Goal: Task Accomplishment & Management: Manage account settings

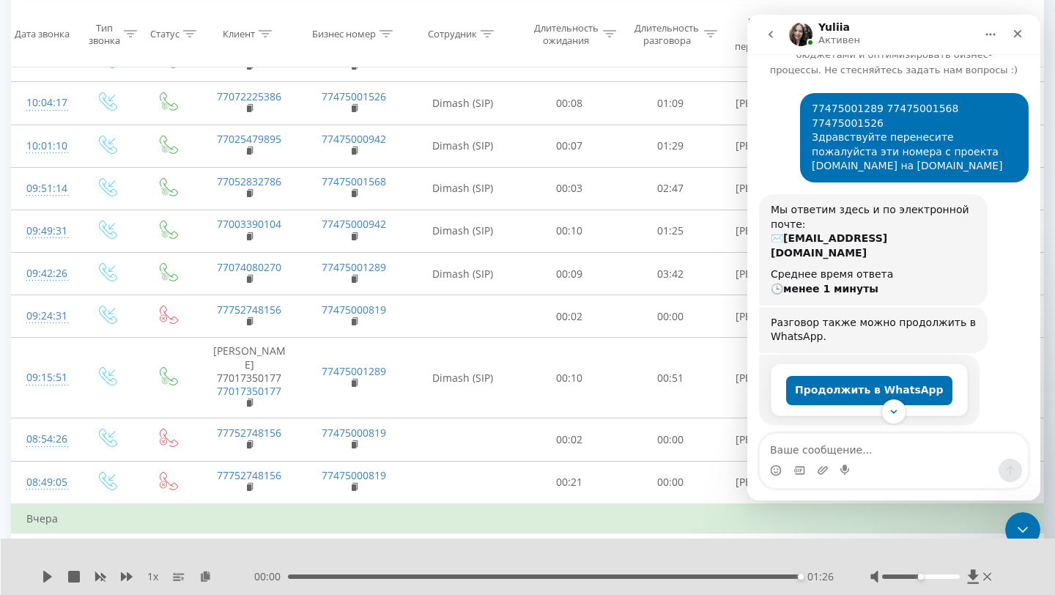
scroll to position [45, 0]
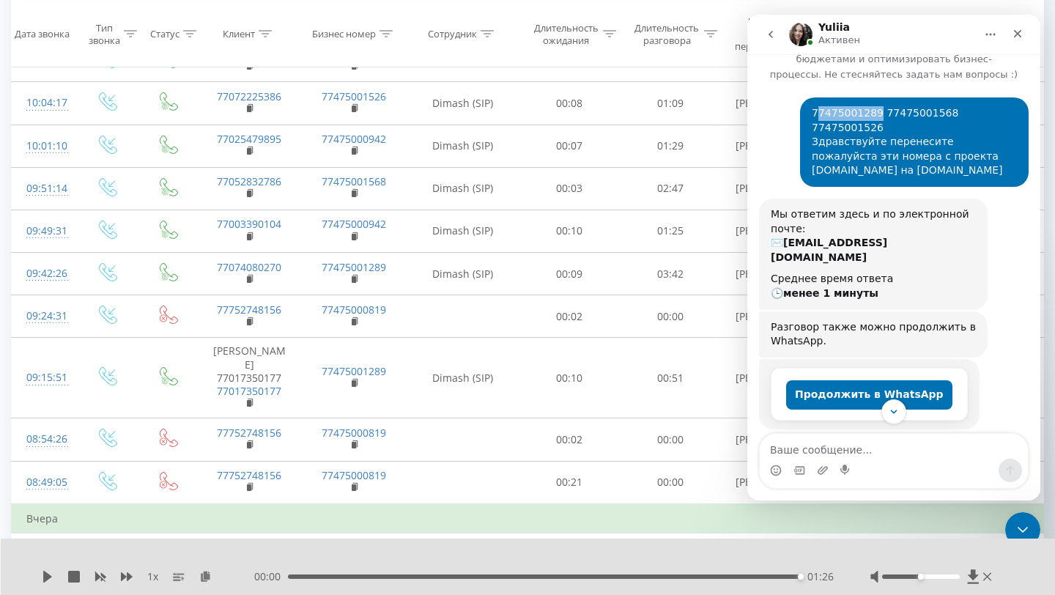
drag, startPoint x: 876, startPoint y: 114, endPoint x: 818, endPoint y: 114, distance: 57.9
click at [818, 114] on div "77475001289 77475001568 77475001526 Здравствуйте перенесите пожалуйста эти номе…" at bounding box center [914, 142] width 205 height 72
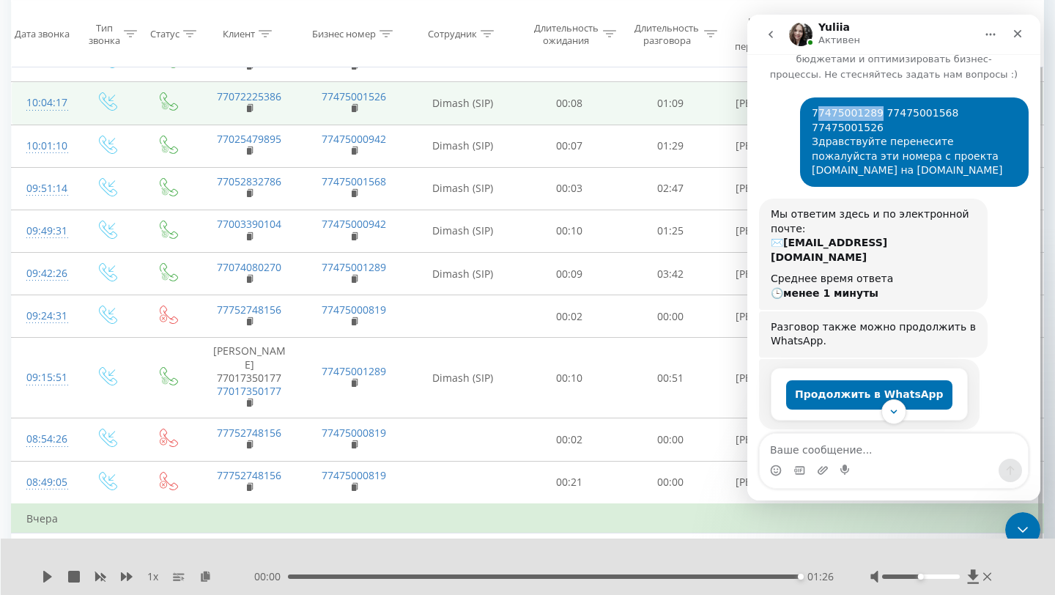
copy div "7475001289"
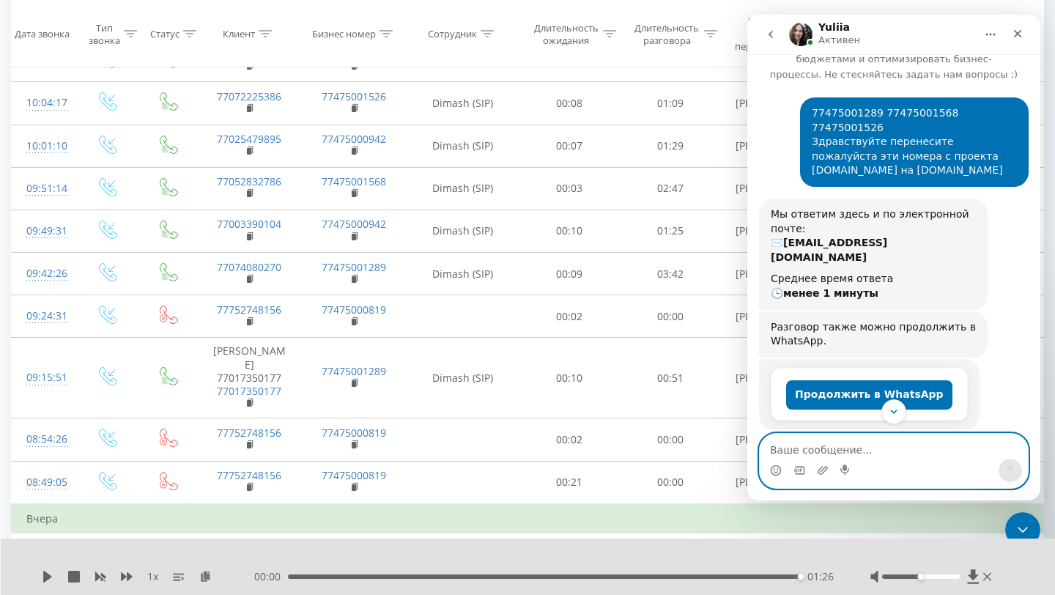
click at [854, 443] on textarea "Ваше сообщение..." at bounding box center [894, 446] width 268 height 25
paste textarea "7475001289 30q1Ku03"
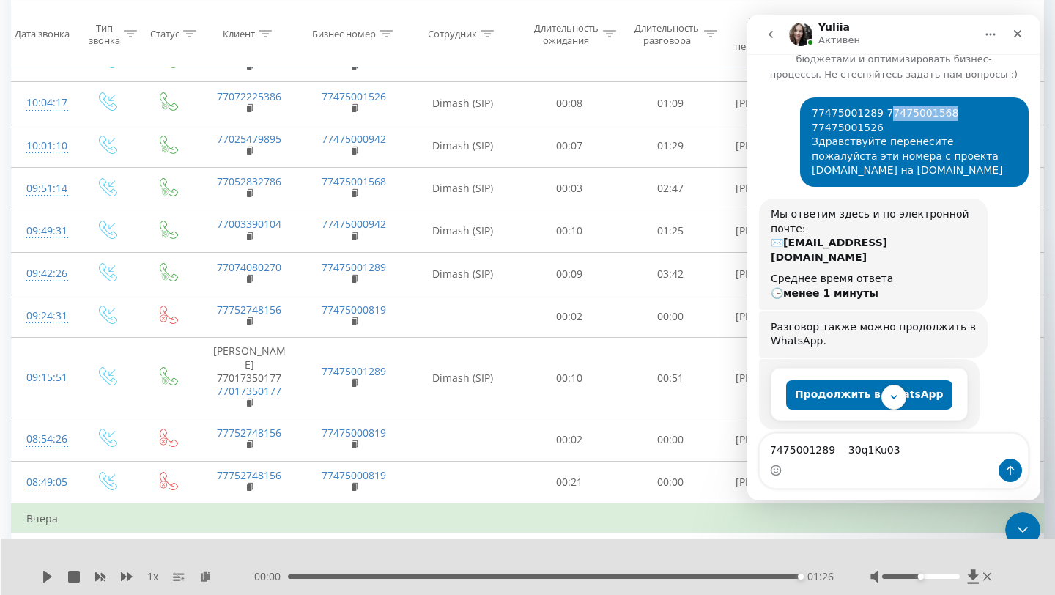
drag, startPoint x: 944, startPoint y: 114, endPoint x: 886, endPoint y: 118, distance: 58.0
click at [886, 118] on div "77475001289 77475001568 77475001526 Здравствуйте перенесите пожалуйста эти номе…" at bounding box center [914, 142] width 205 height 72
copy div "7475001568"
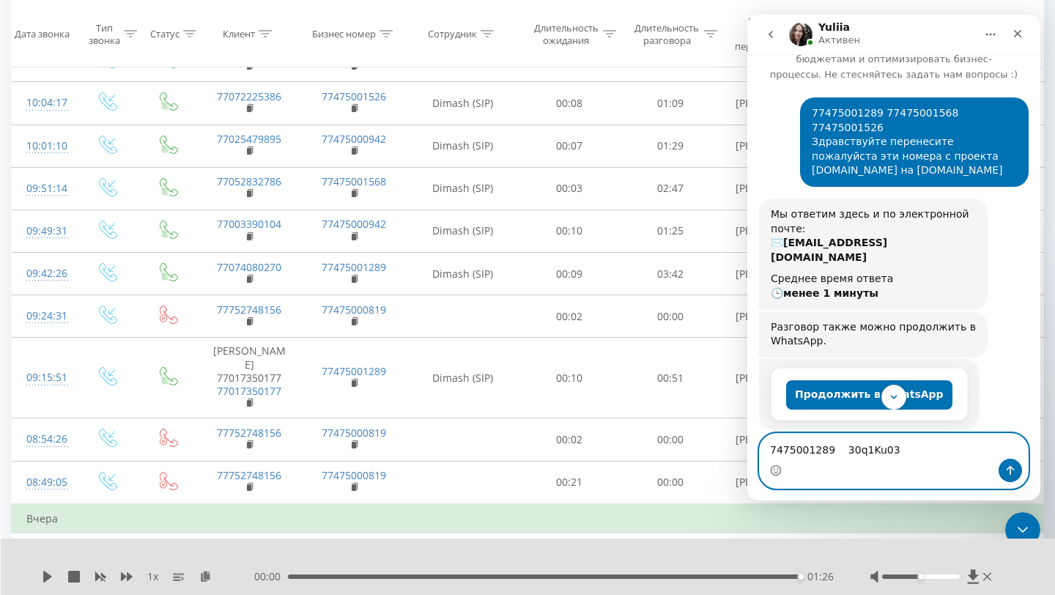
click at [889, 453] on textarea "7475001289 30q1Ku03" at bounding box center [894, 446] width 268 height 25
paste textarea "7475001568 YRtGLZh0"
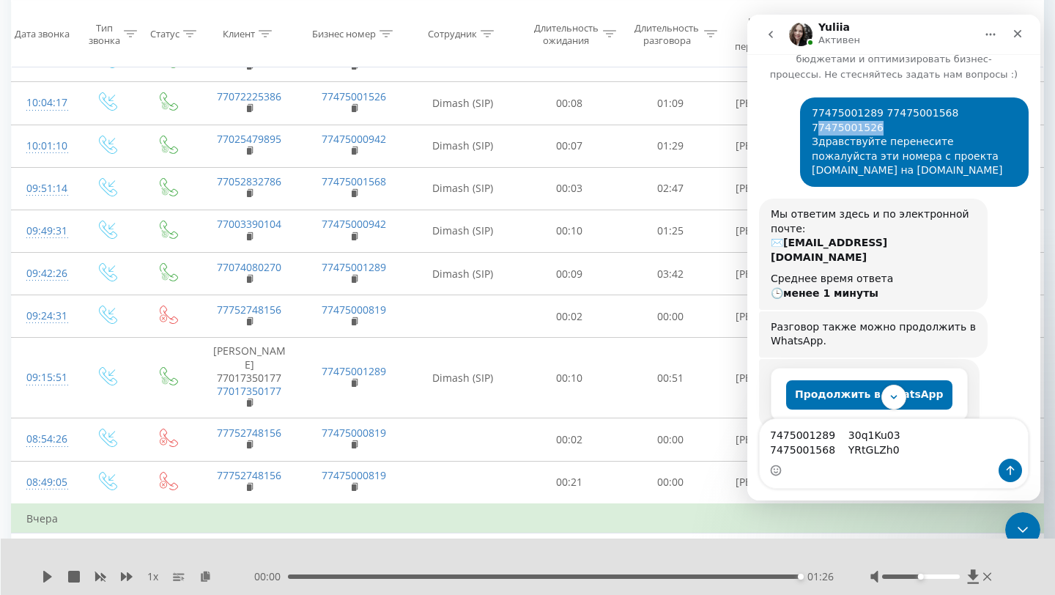
drag, startPoint x: 1016, startPoint y: 111, endPoint x: 953, endPoint y: 115, distance: 63.2
click at [953, 115] on div "77475001289 77475001568 77475001526 Здравствуйте перенесите пожалуйста эти номе…" at bounding box center [914, 142] width 205 height 72
copy div "7475001526"
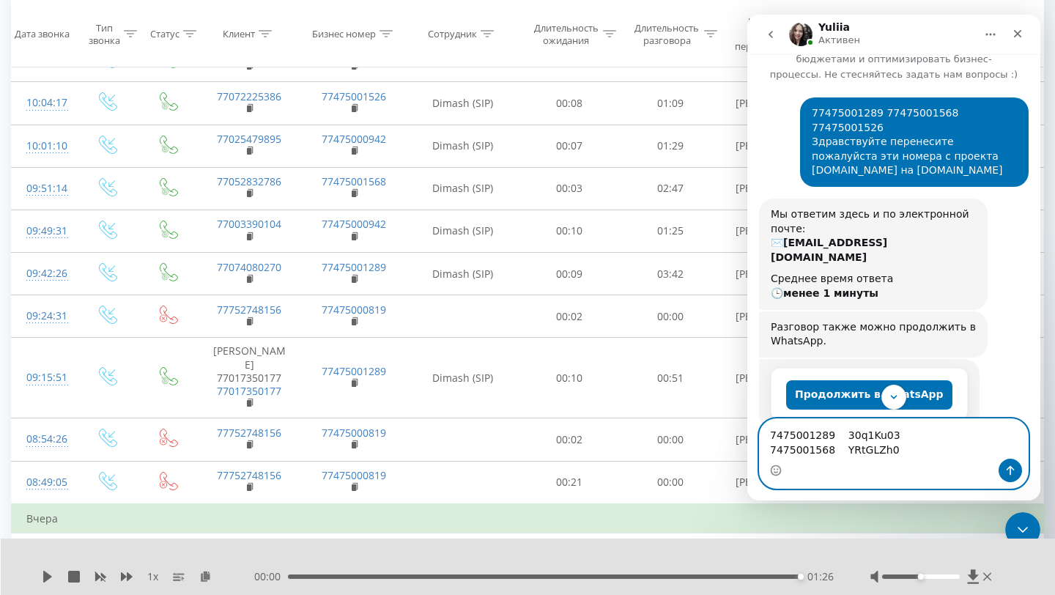
click at [894, 448] on textarea "7475001289 30q1Ku03 7475001568 YRtGLZh0" at bounding box center [894, 439] width 268 height 40
paste textarea "7475001526 9jjA5aWN"
type textarea "7475001289 30q1Ku03 7475001568 YRtGLZh0 7475001526 9jjA5aWN"
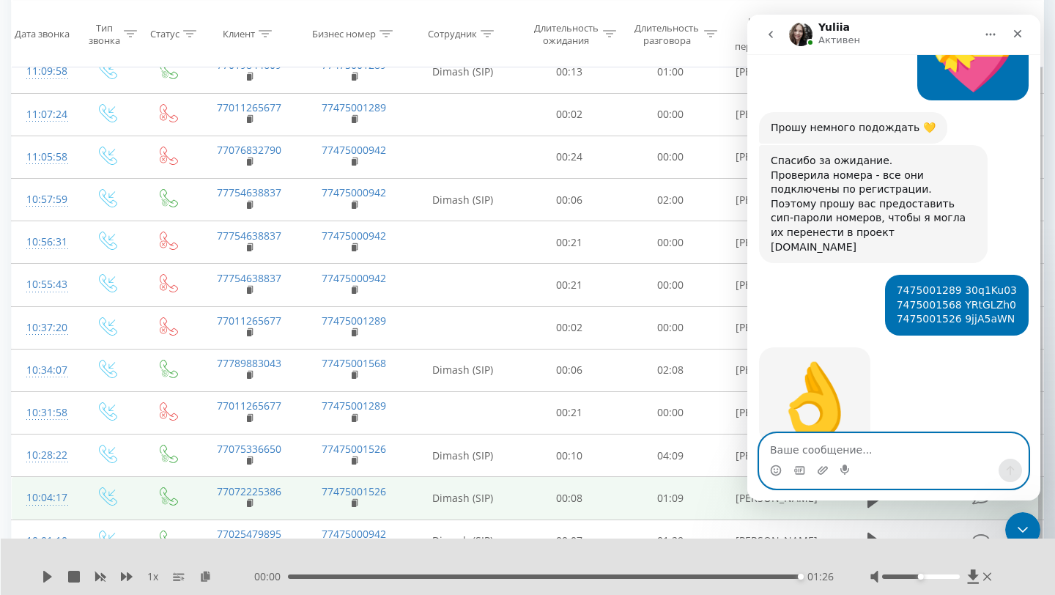
scroll to position [0, 0]
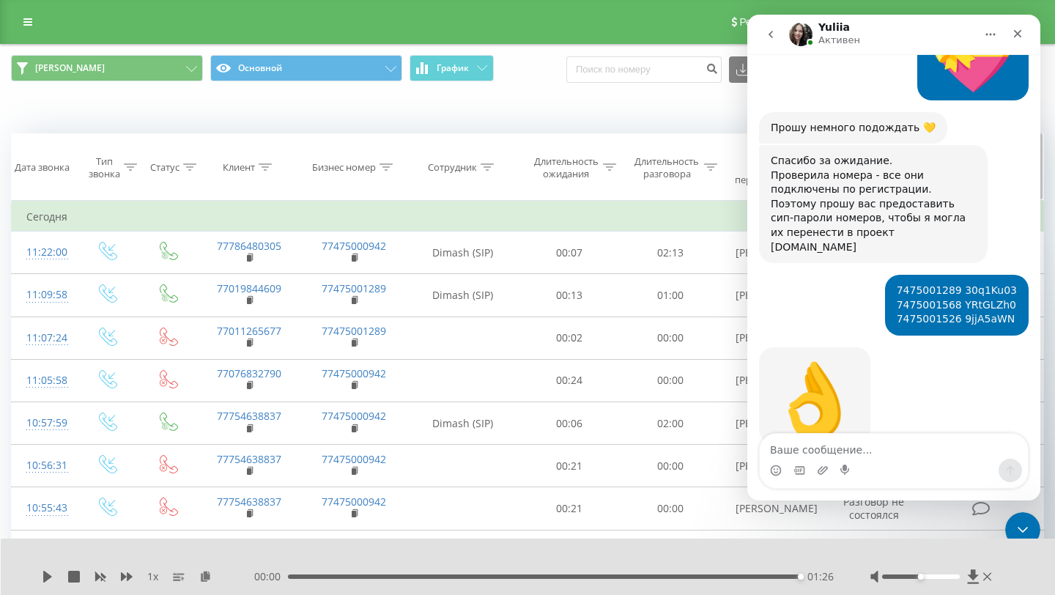
click at [264, 163] on icon at bounding box center [265, 166] width 13 height 7
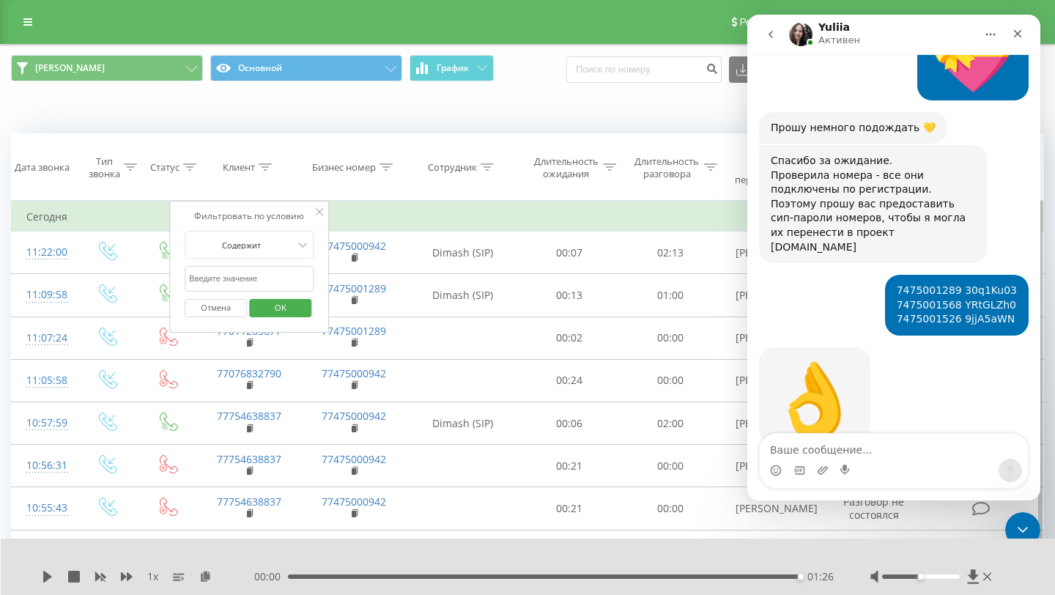
click at [252, 273] on input "text" at bounding box center [249, 279] width 129 height 26
paste input "77774400058"
type input "77774400058"
click at [276, 304] on span "OK" at bounding box center [280, 307] width 41 height 23
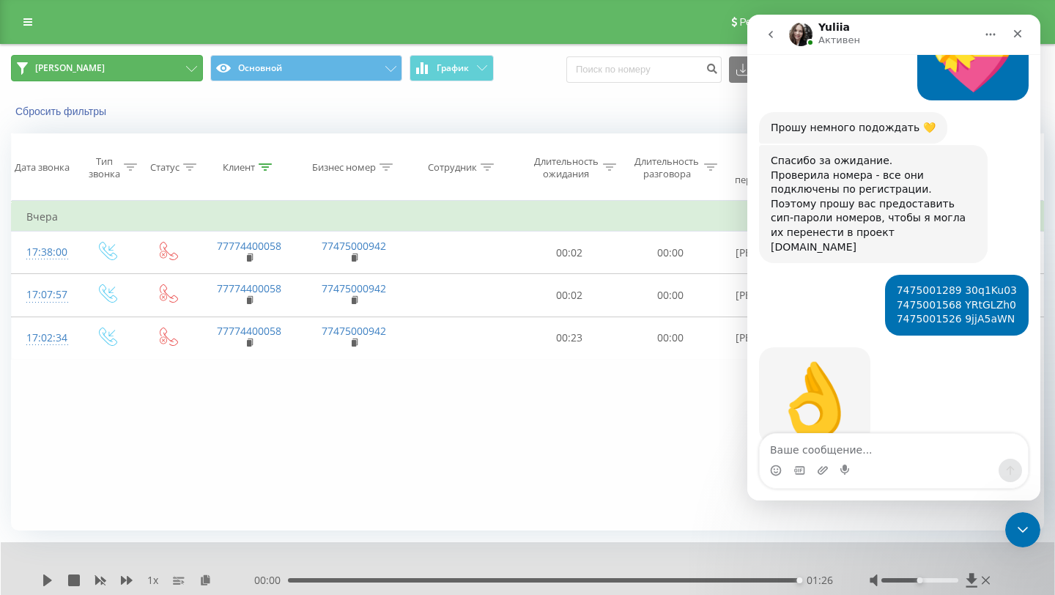
click at [171, 78] on button "[PERSON_NAME]" at bounding box center [107, 68] width 192 height 26
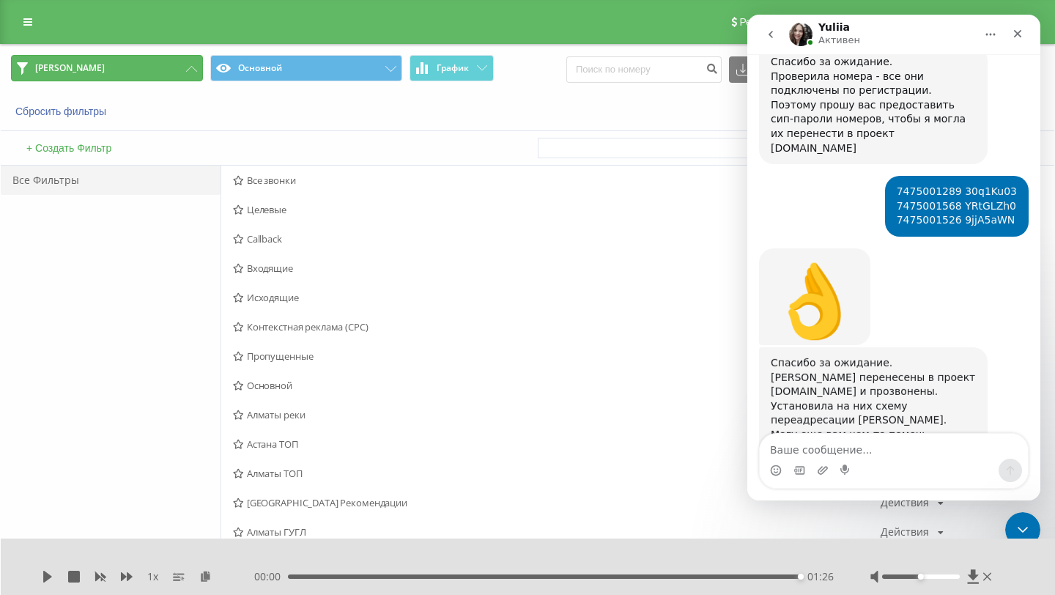
scroll to position [714, 0]
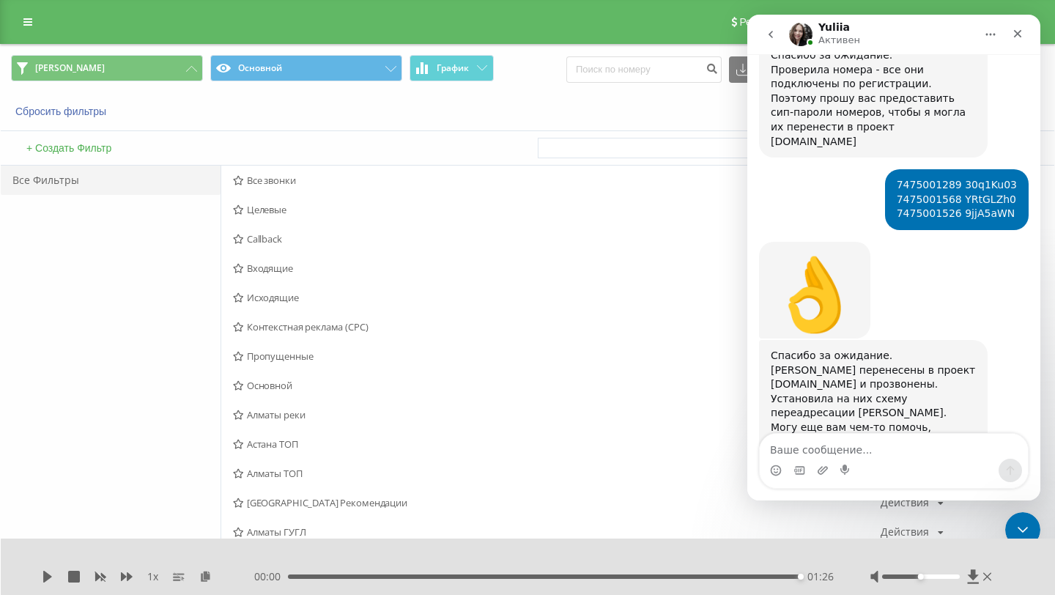
click at [125, 91] on div "Сергей Астана Основной График Экспорт .csv .xls .xlsx 22.08.2025 - 22.09.2025" at bounding box center [528, 69] width 1054 height 49
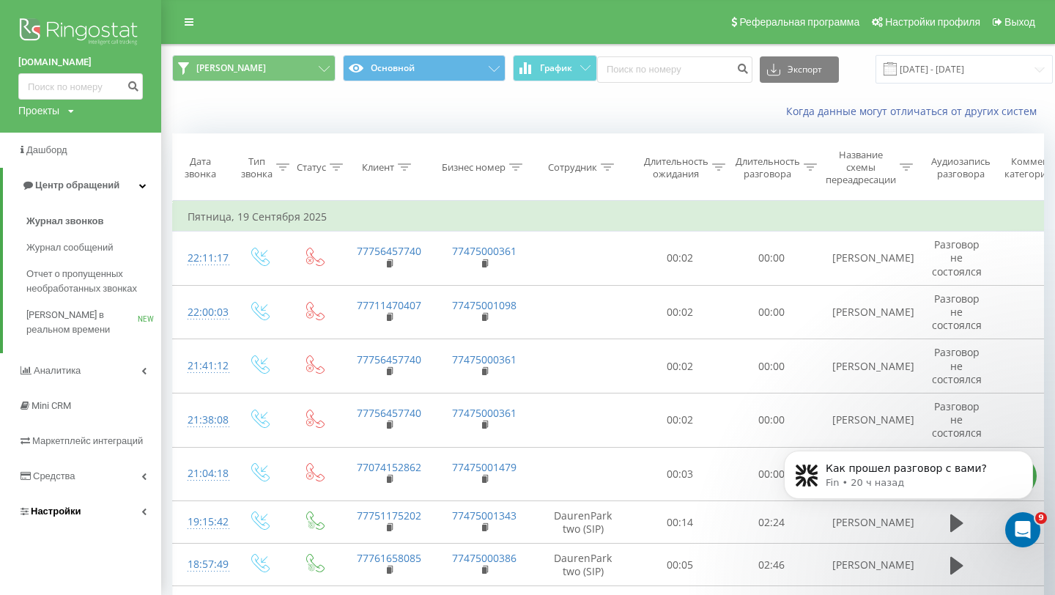
click at [96, 502] on link "Настройки" at bounding box center [80, 511] width 161 height 35
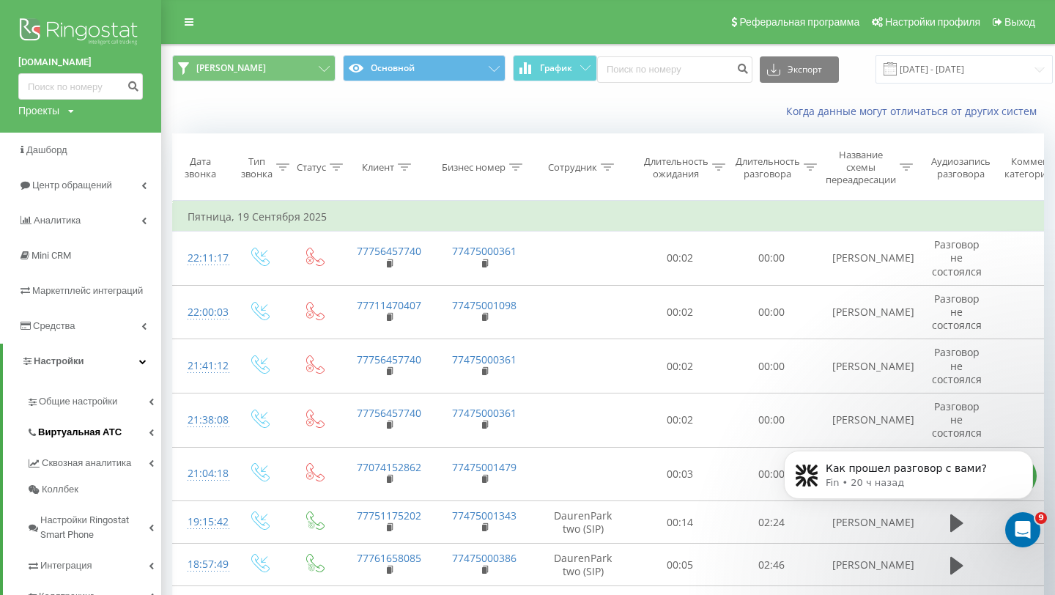
click at [128, 419] on link "Виртуальная АТС" at bounding box center [93, 430] width 135 height 31
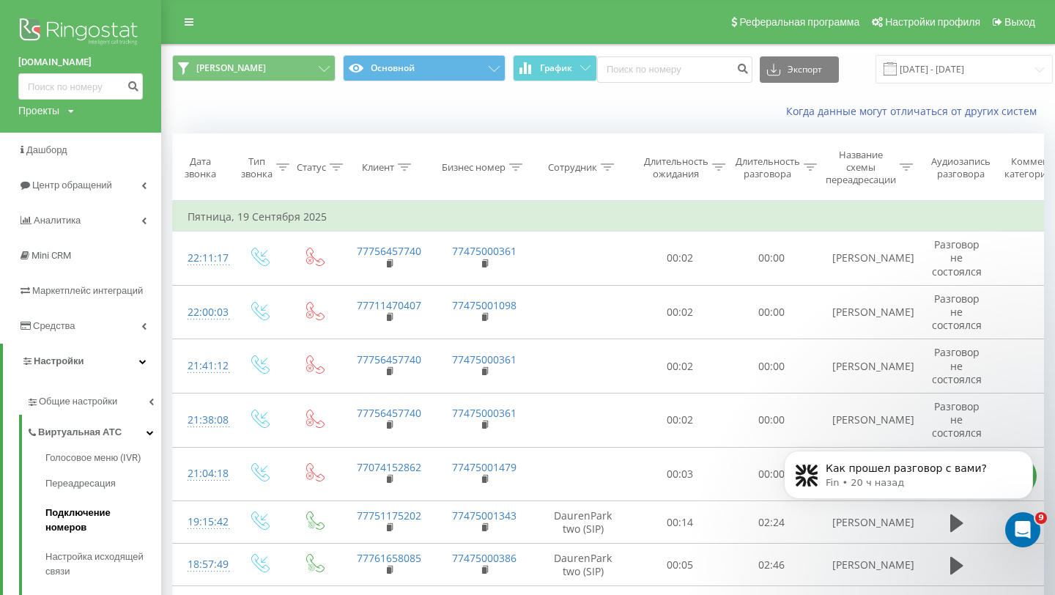
click at [111, 514] on span "Подключение номеров" at bounding box center [99, 520] width 108 height 29
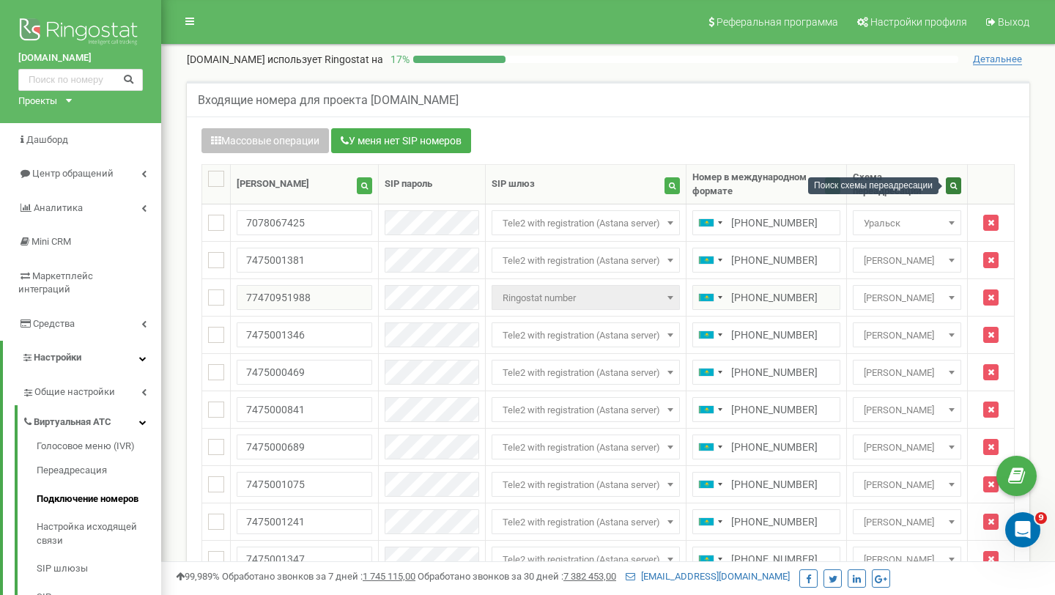
click at [947, 192] on button "button" at bounding box center [953, 185] width 15 height 17
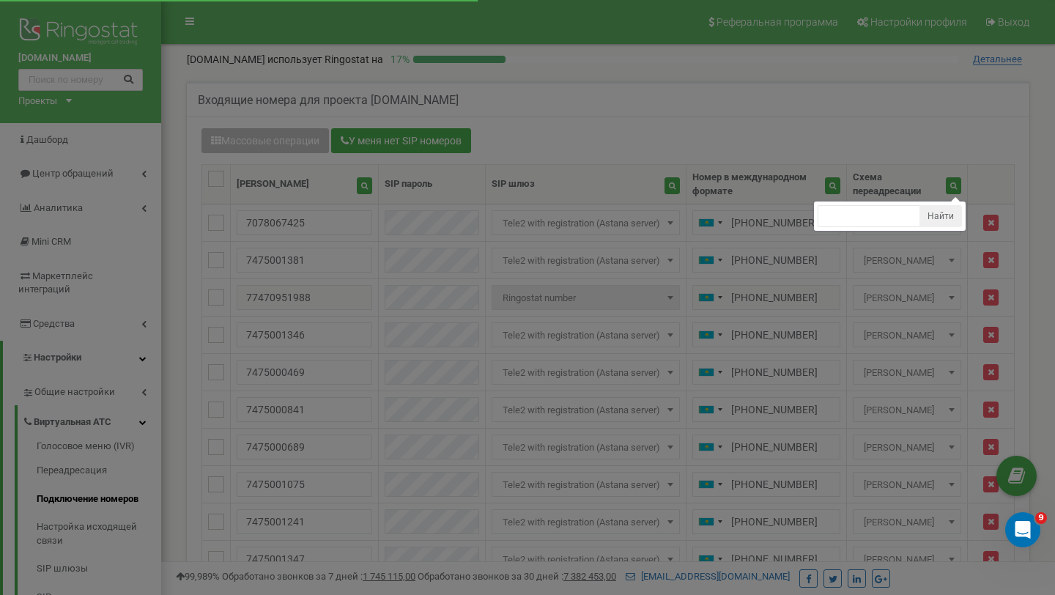
click at [843, 228] on ul "Найти" at bounding box center [890, 216] width 152 height 29
click at [853, 222] on input "text" at bounding box center [869, 216] width 103 height 22
type input "C"
type input "[PERSON_NAME]"
click at [947, 215] on button "Найти" at bounding box center [941, 216] width 42 height 22
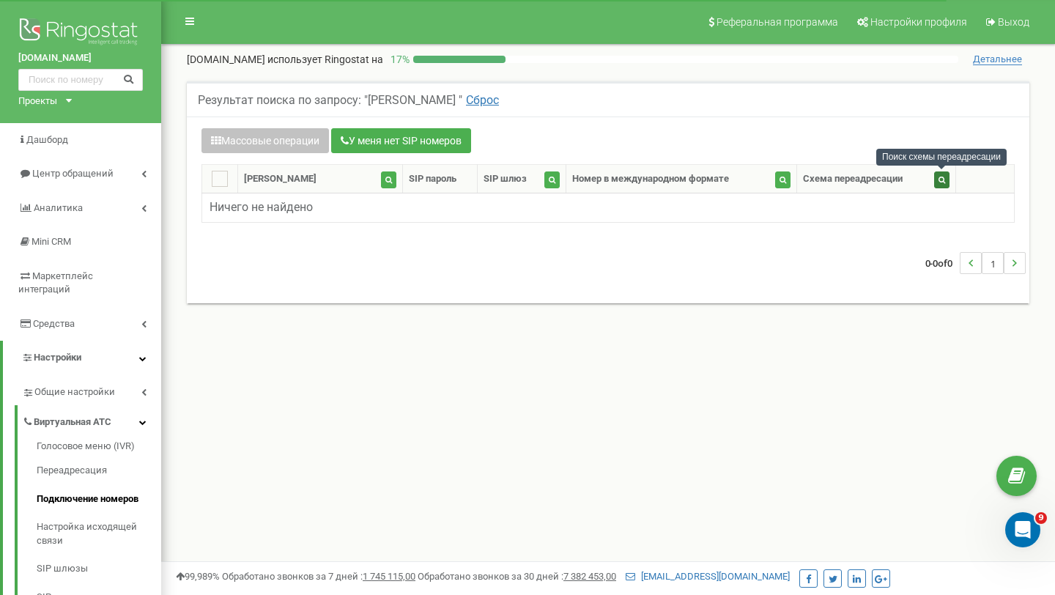
click at [940, 185] on button "button" at bounding box center [941, 179] width 15 height 17
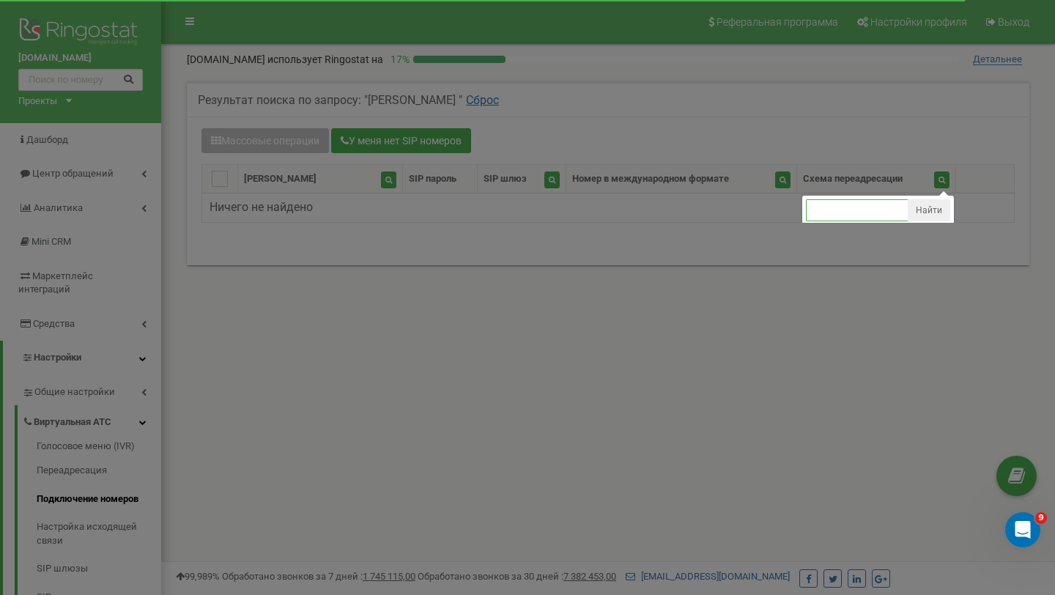
click at [872, 218] on input "text" at bounding box center [857, 210] width 103 height 22
type input "[PERSON_NAME]"
click at [915, 213] on button "Найти" at bounding box center [929, 210] width 42 height 22
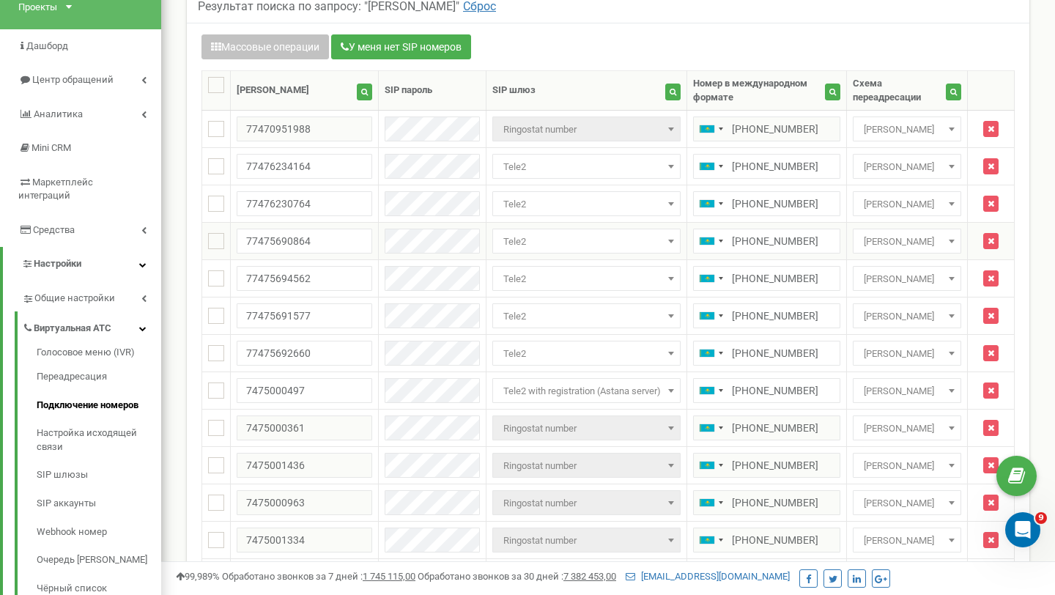
scroll to position [70, 0]
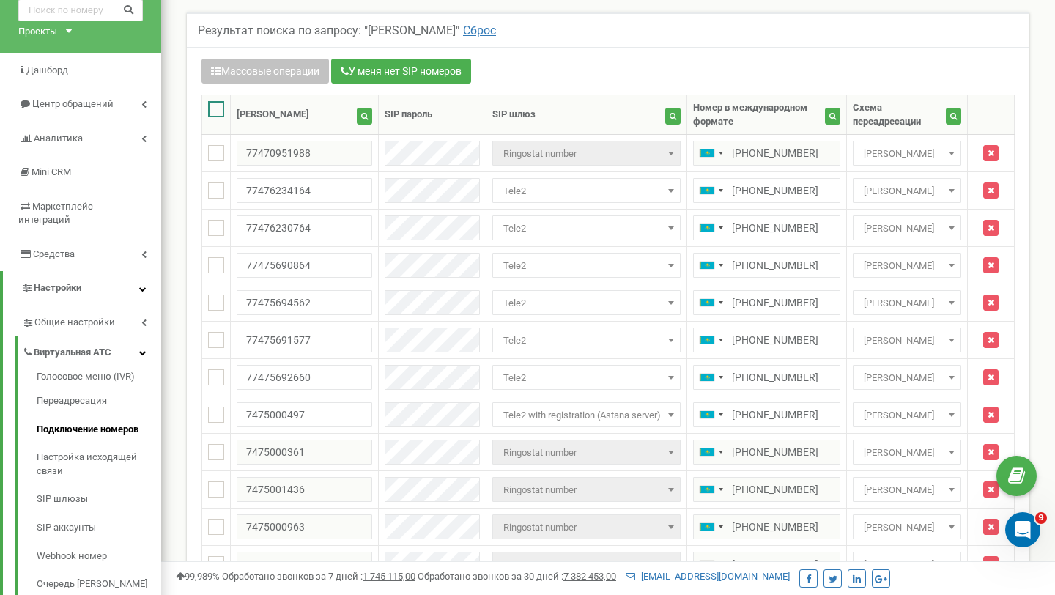
click at [216, 107] on ins at bounding box center [216, 109] width 16 height 16
checkbox input "true"
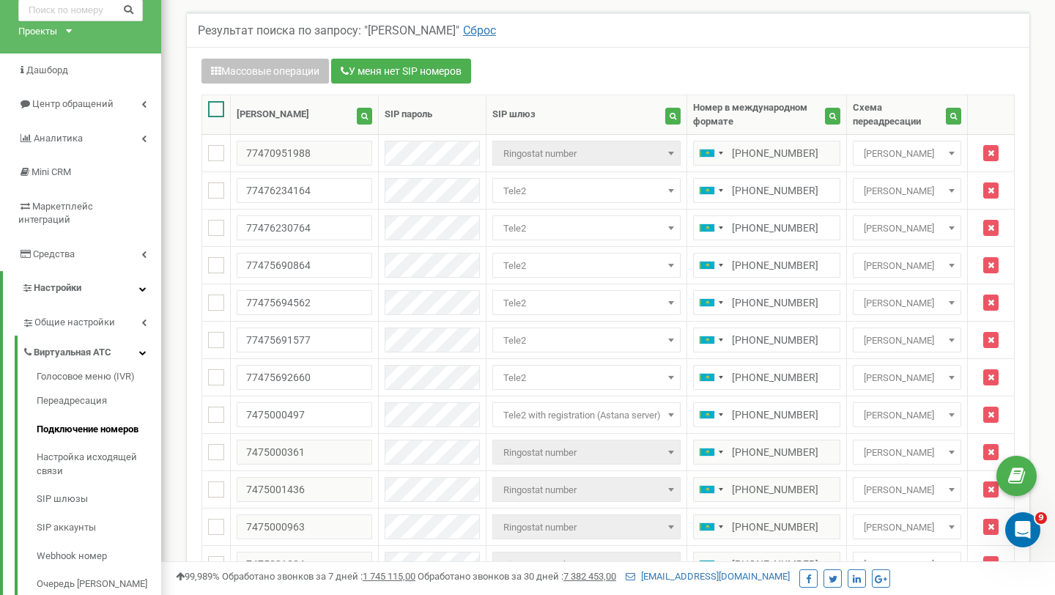
checkbox input "true"
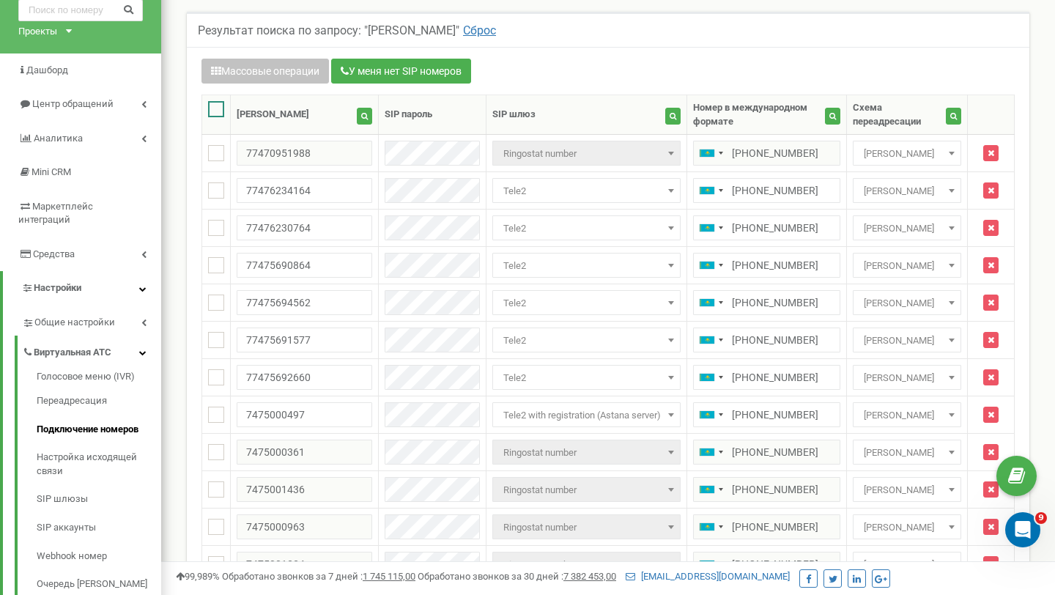
checkbox input "true"
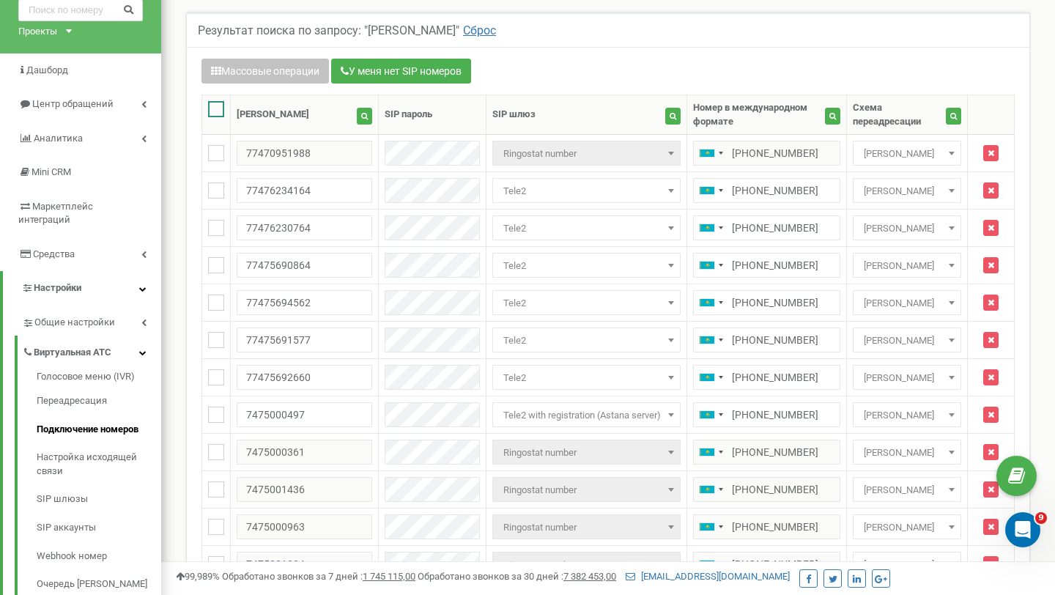
checkbox input "true"
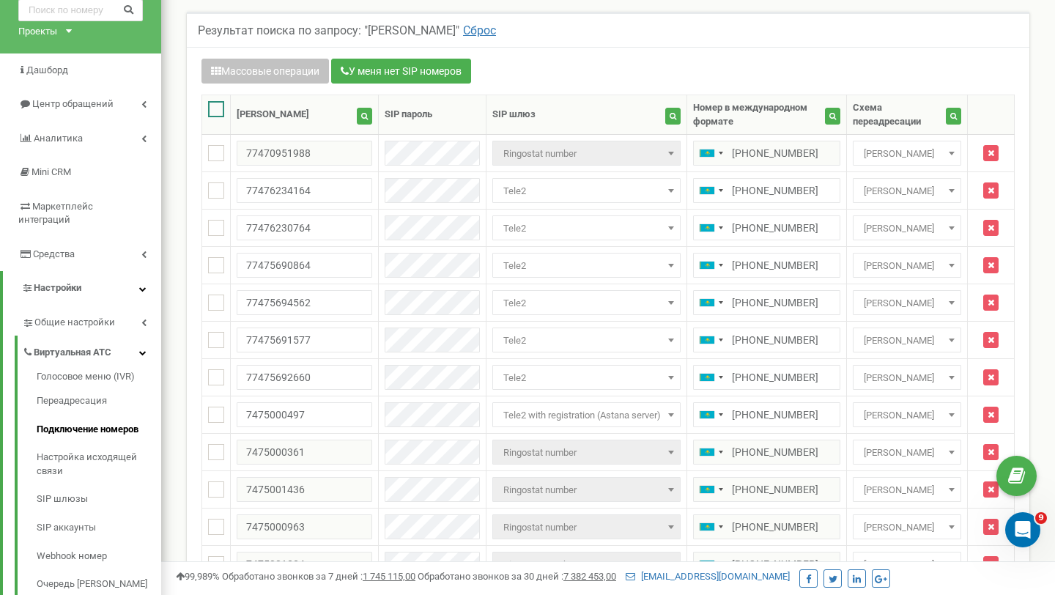
checkbox input "true"
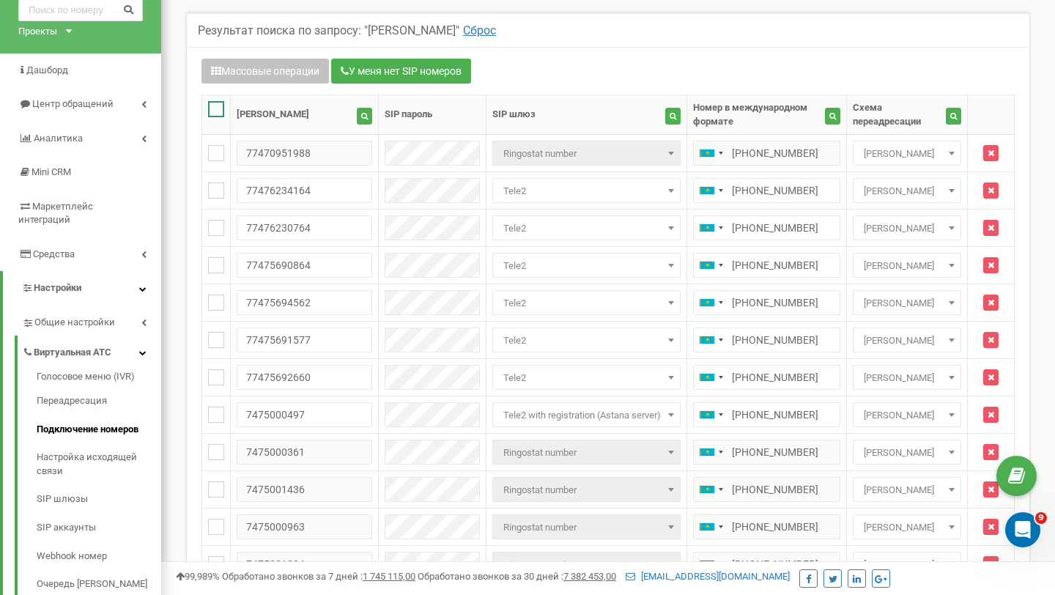
checkbox input "true"
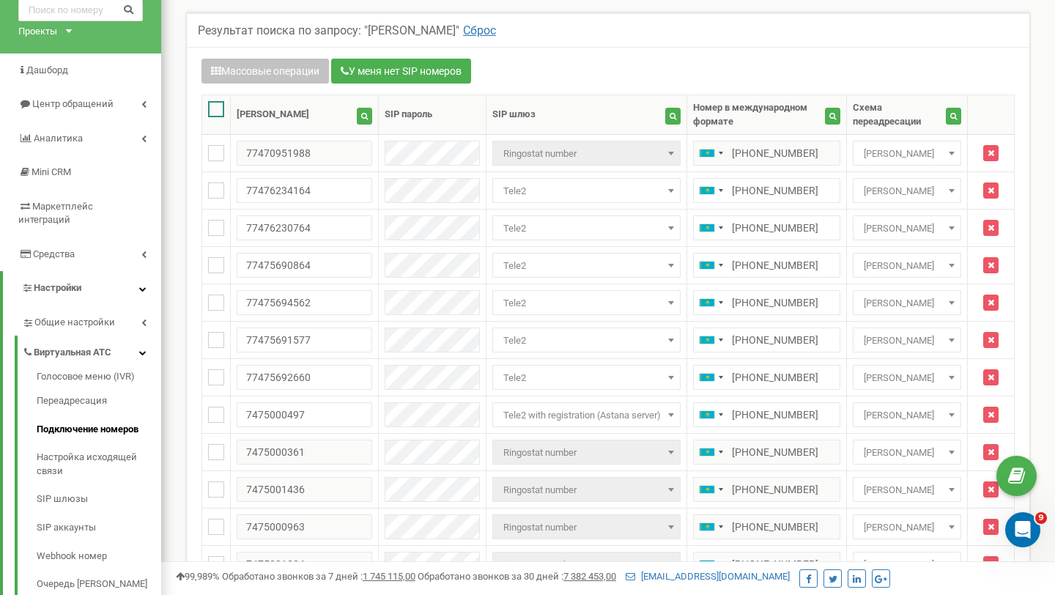
checkbox input "true"
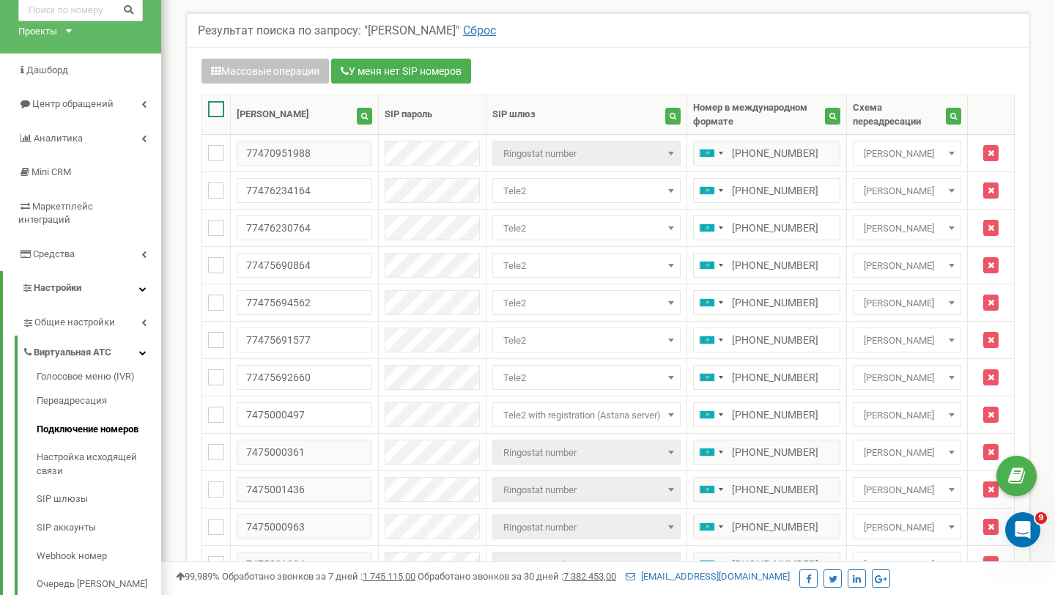
checkbox input "true"
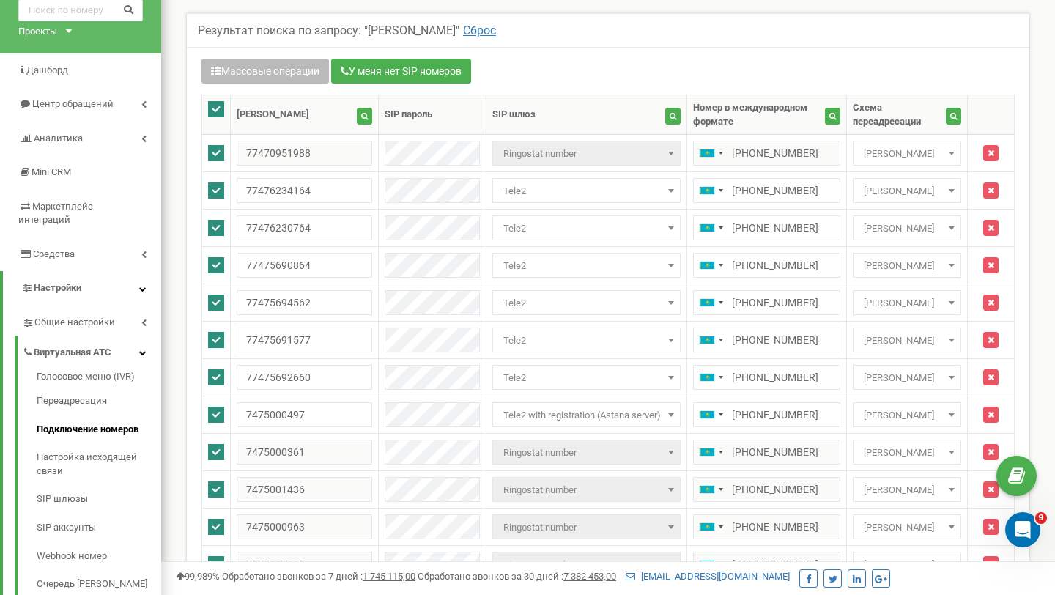
click at [280, 65] on button "Массовые операции" at bounding box center [265, 71] width 127 height 25
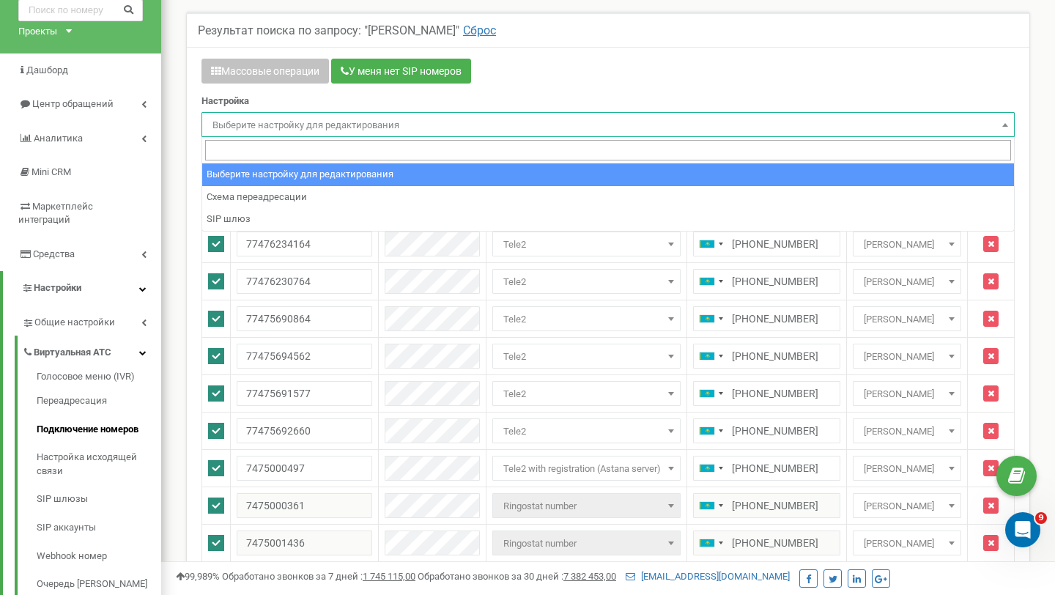
click at [295, 126] on span "Выберите настройку для редактирования" at bounding box center [608, 125] width 803 height 21
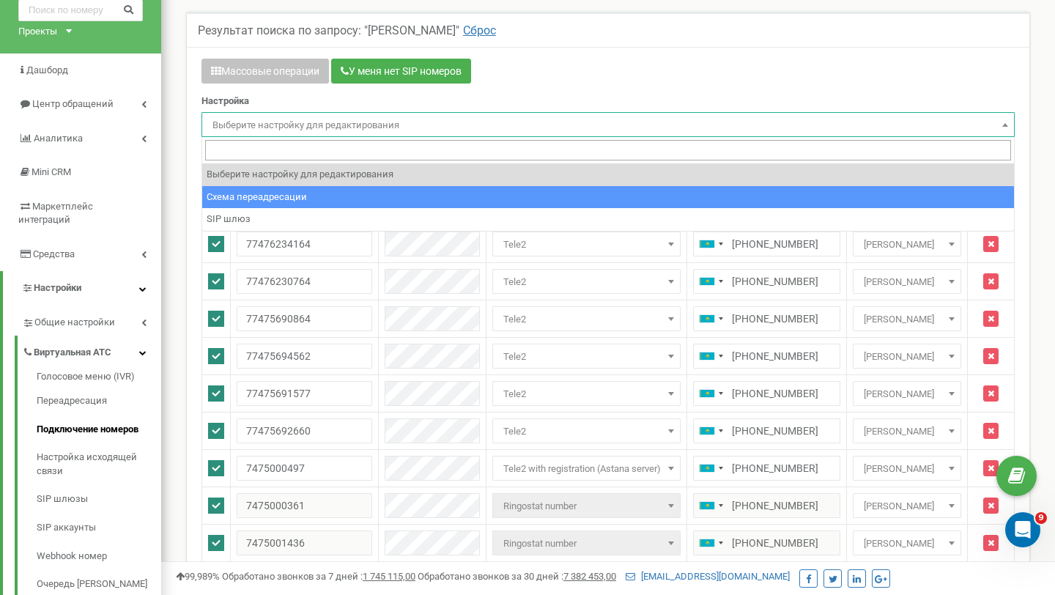
select select "project_scheme_id"
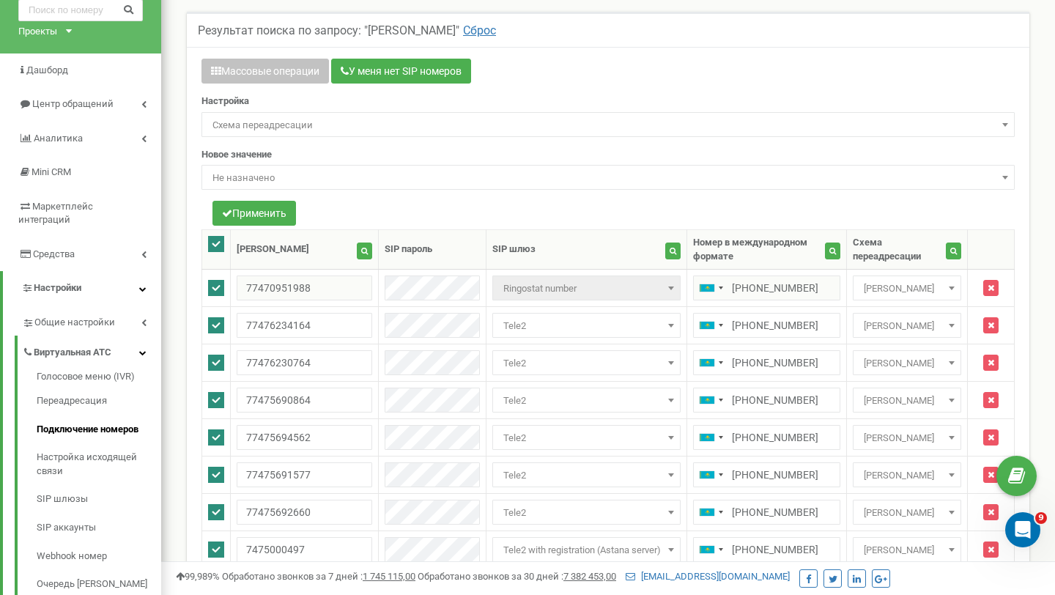
click at [280, 185] on span "Не назначено" at bounding box center [608, 178] width 803 height 21
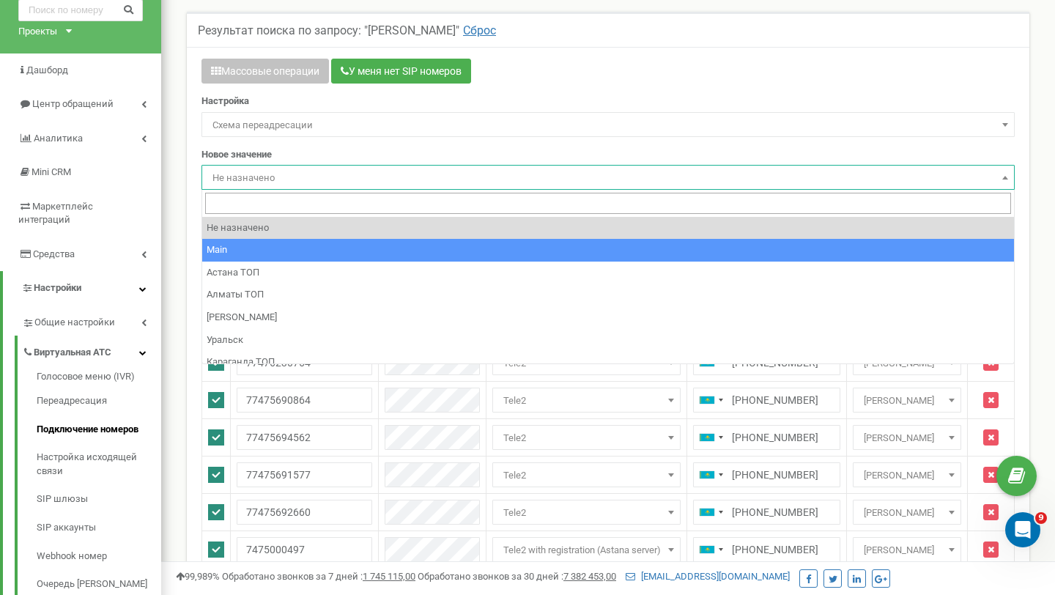
select select "249426"
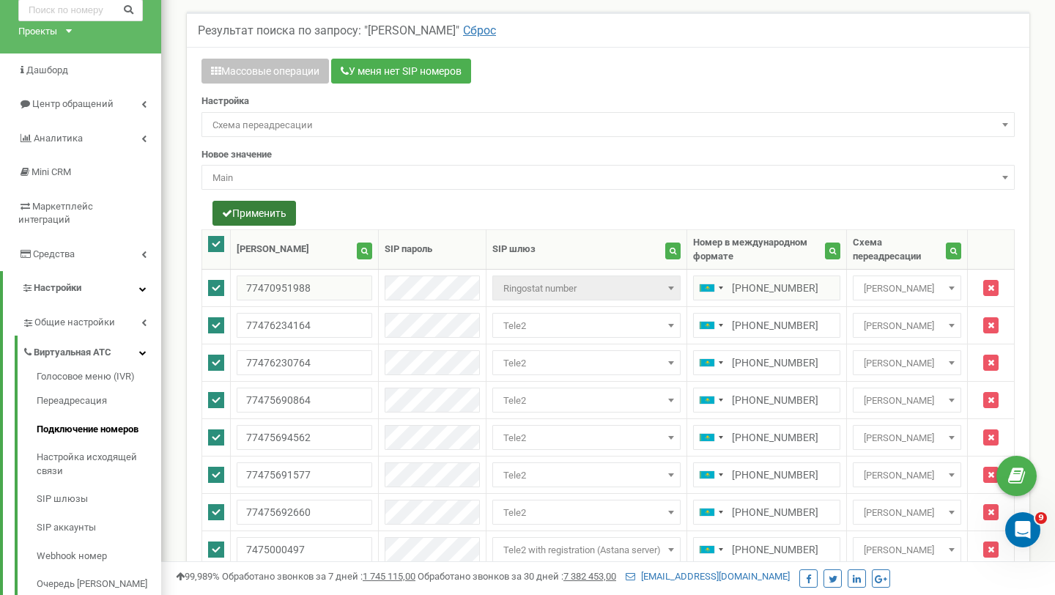
click at [252, 221] on button "Применить" at bounding box center [254, 213] width 84 height 25
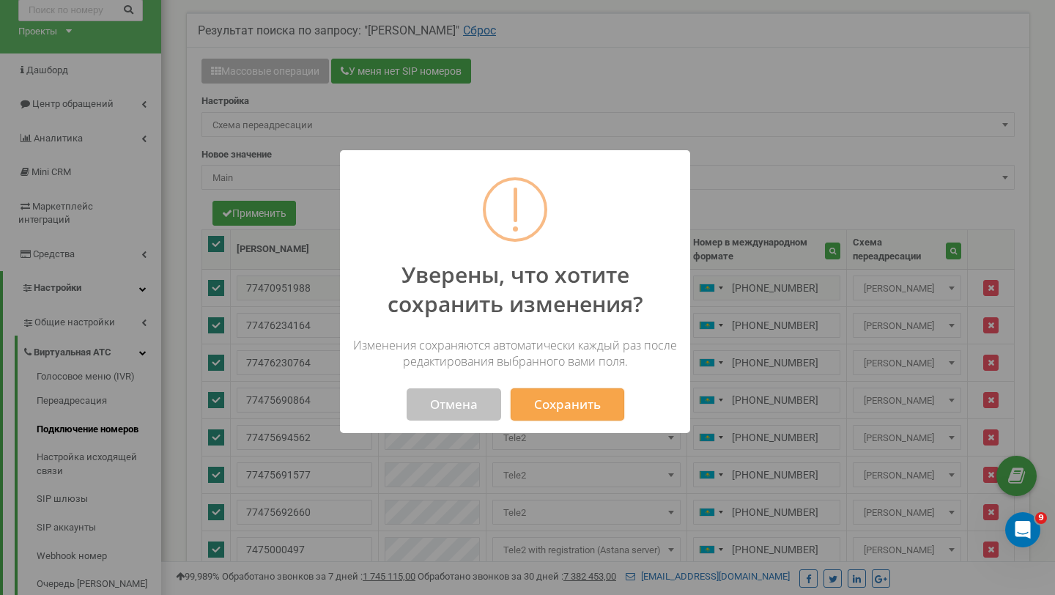
click at [583, 385] on div "Сохранить" at bounding box center [567, 394] width 121 height 51
click at [575, 411] on button "Сохранить" at bounding box center [568, 404] width 114 height 32
select select "249426"
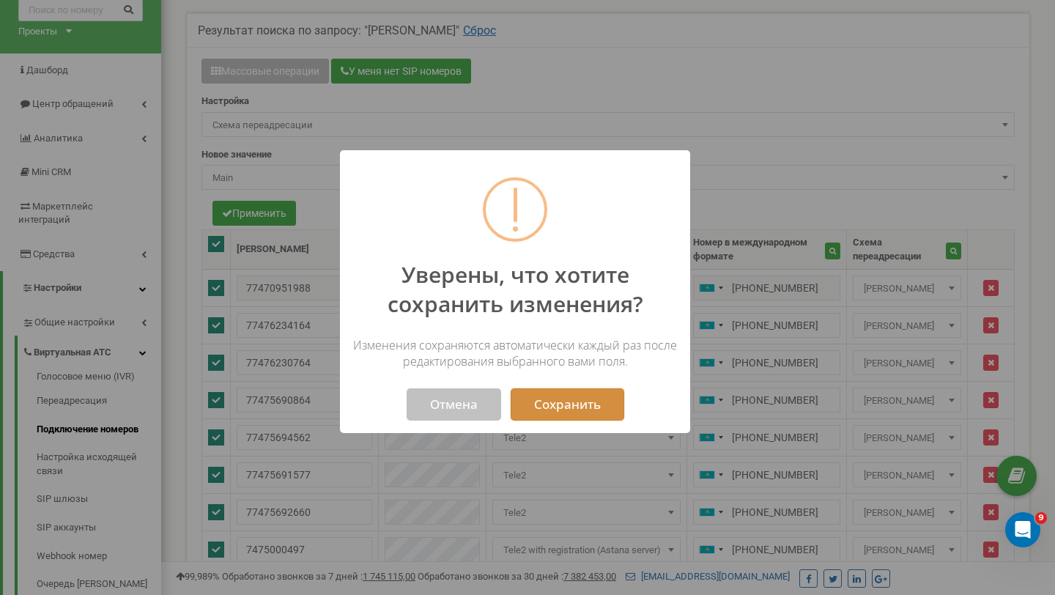
select select "249426"
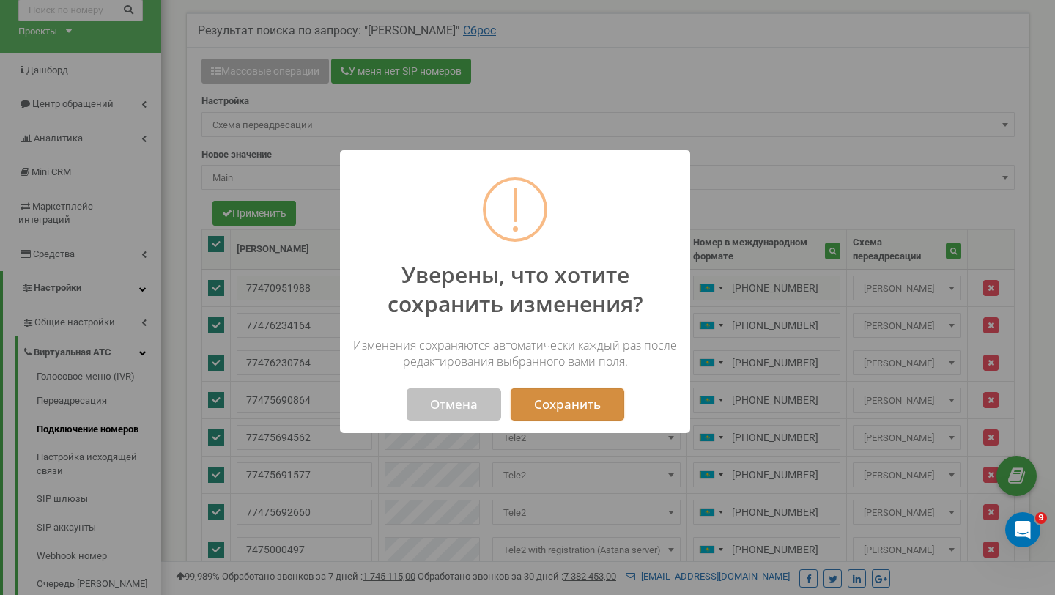
select select "249426"
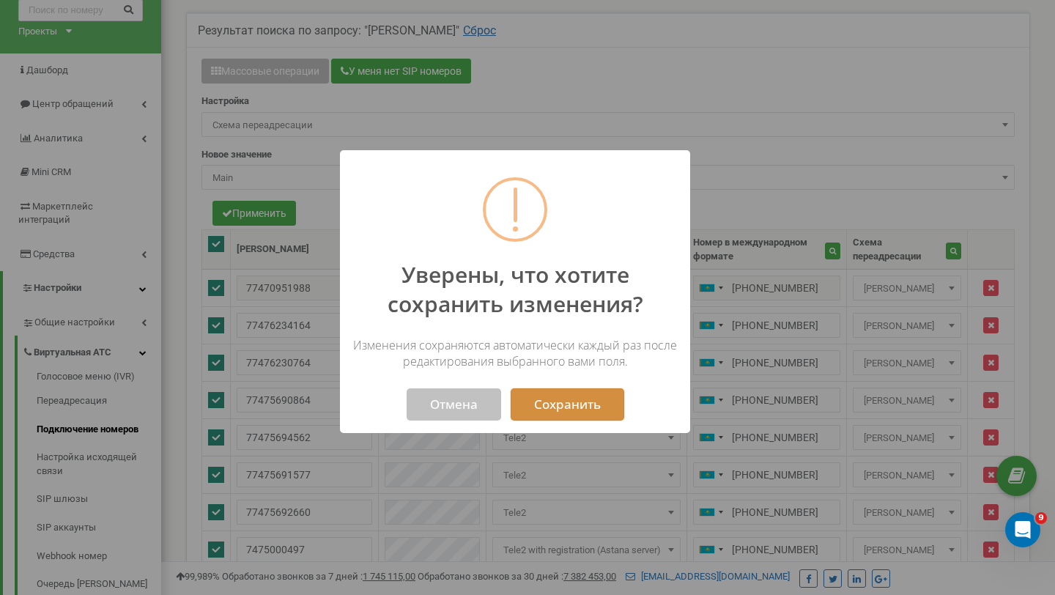
select select "249426"
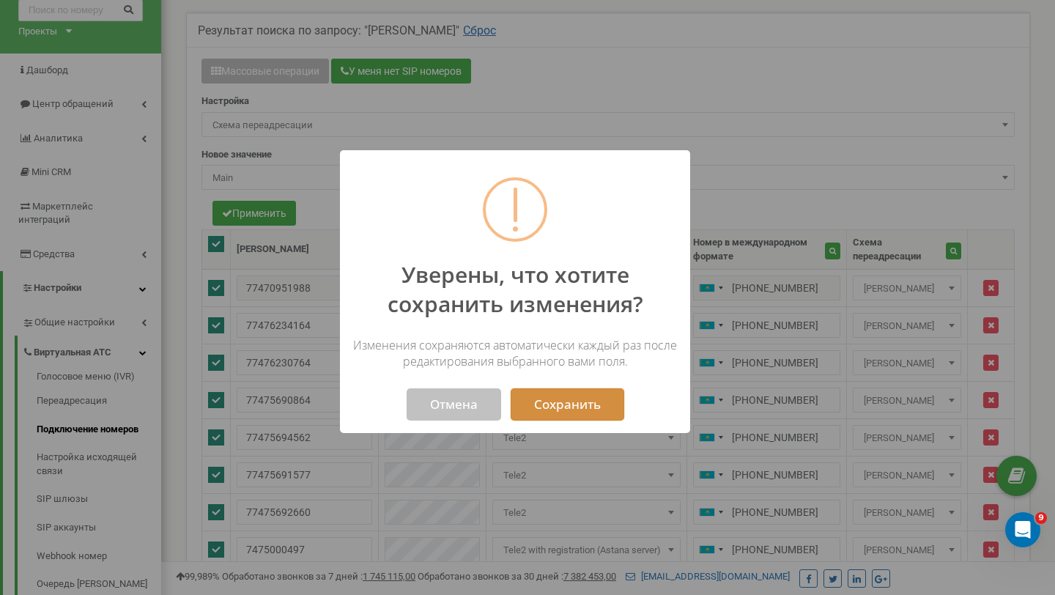
select select "249426"
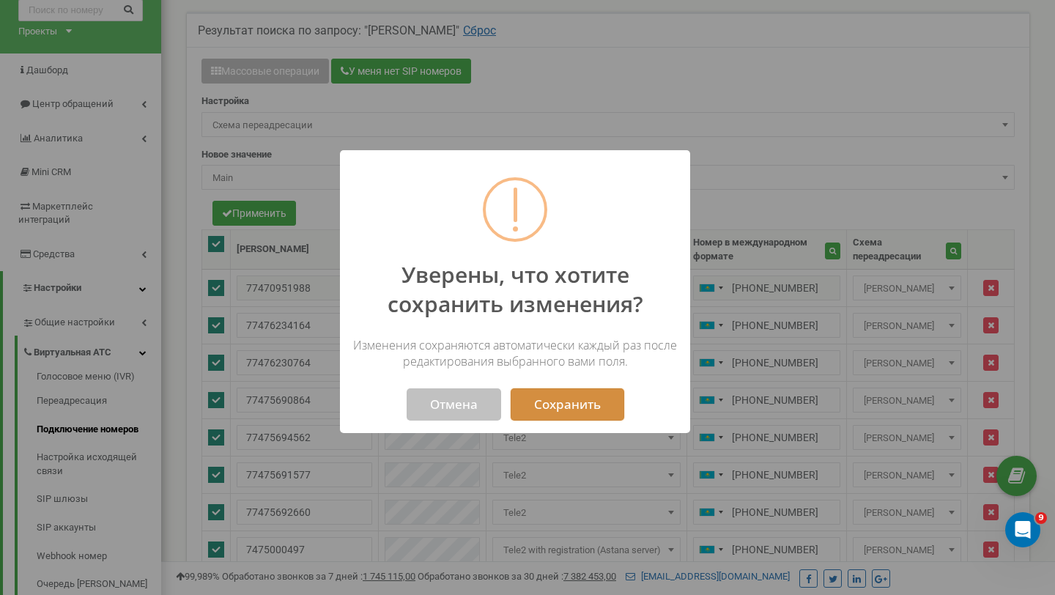
select select "249426"
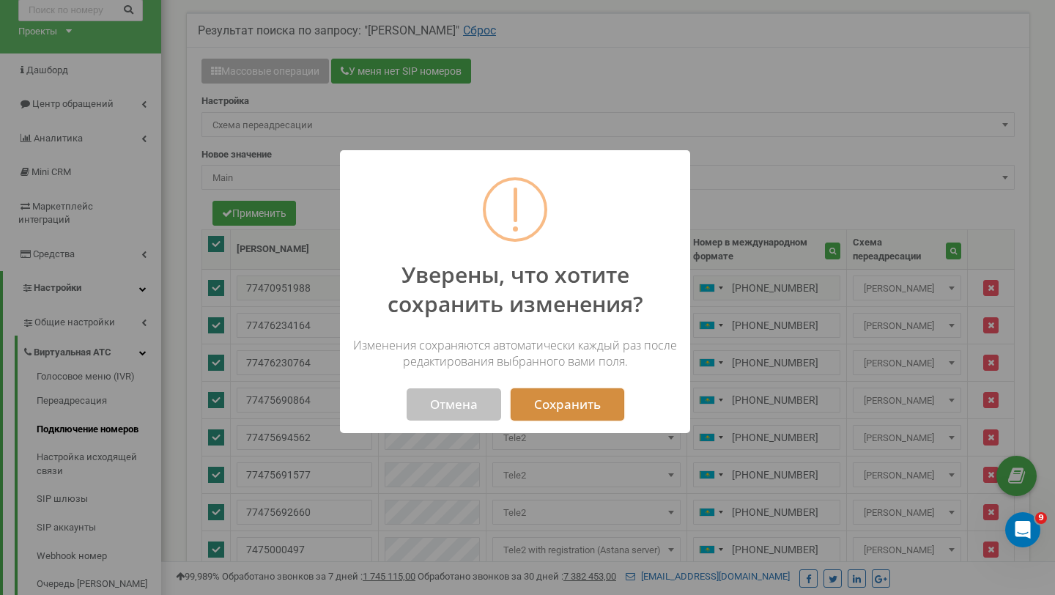
select select "249426"
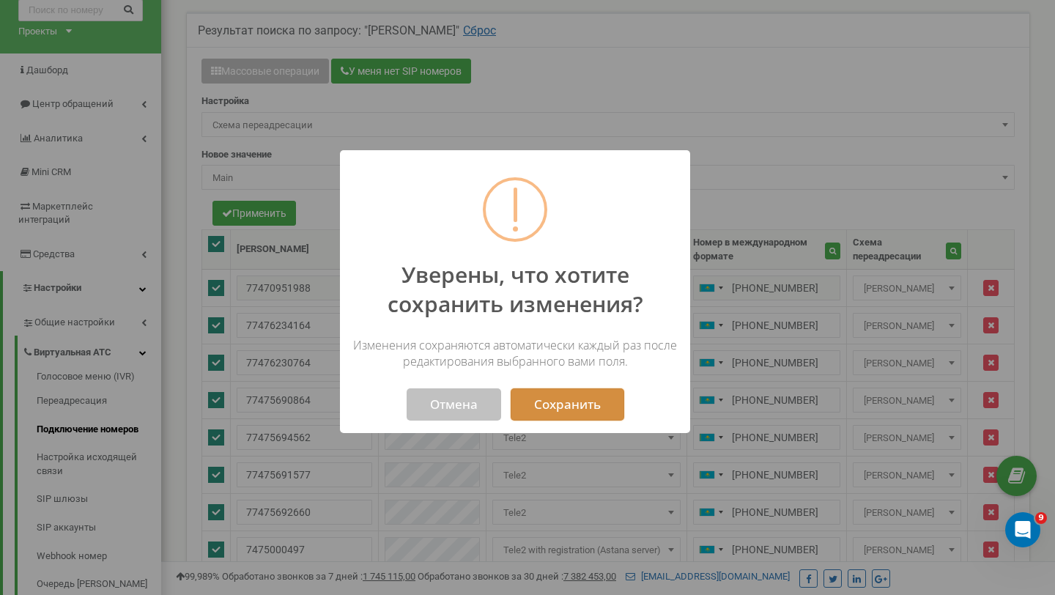
select select "249426"
